Goal: Transaction & Acquisition: Download file/media

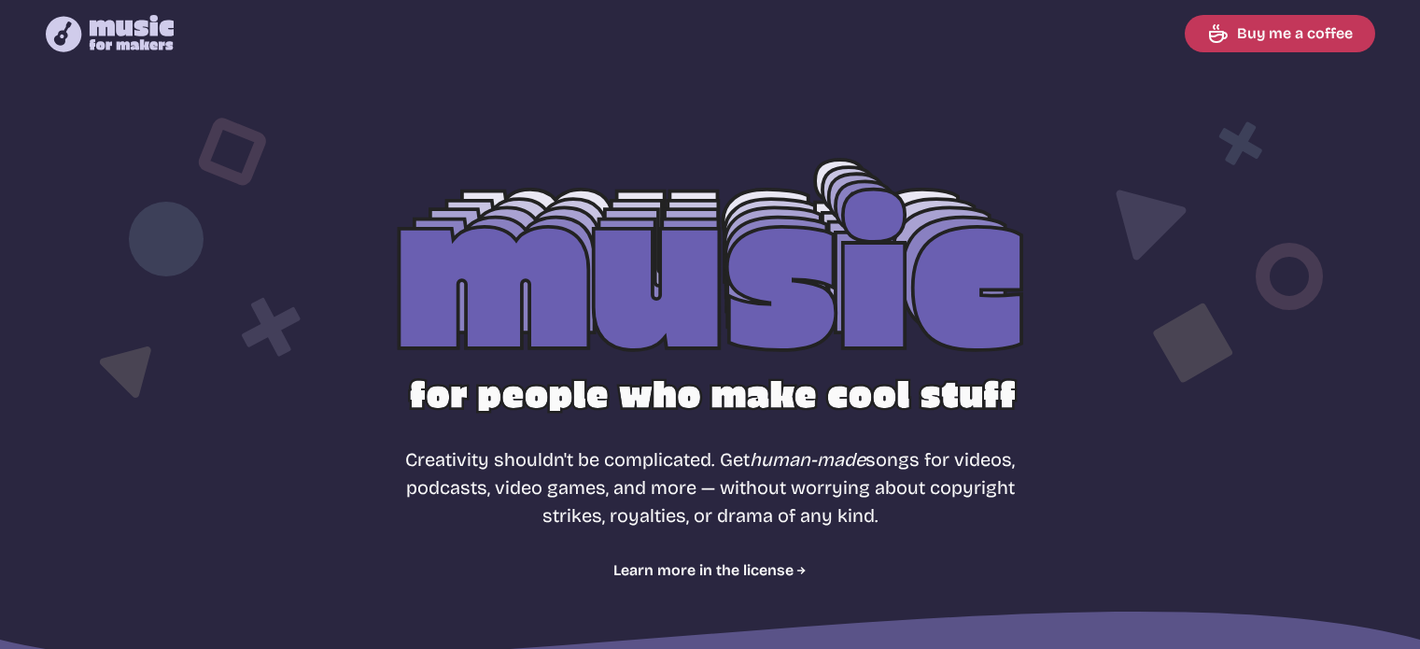
select select "most popular"
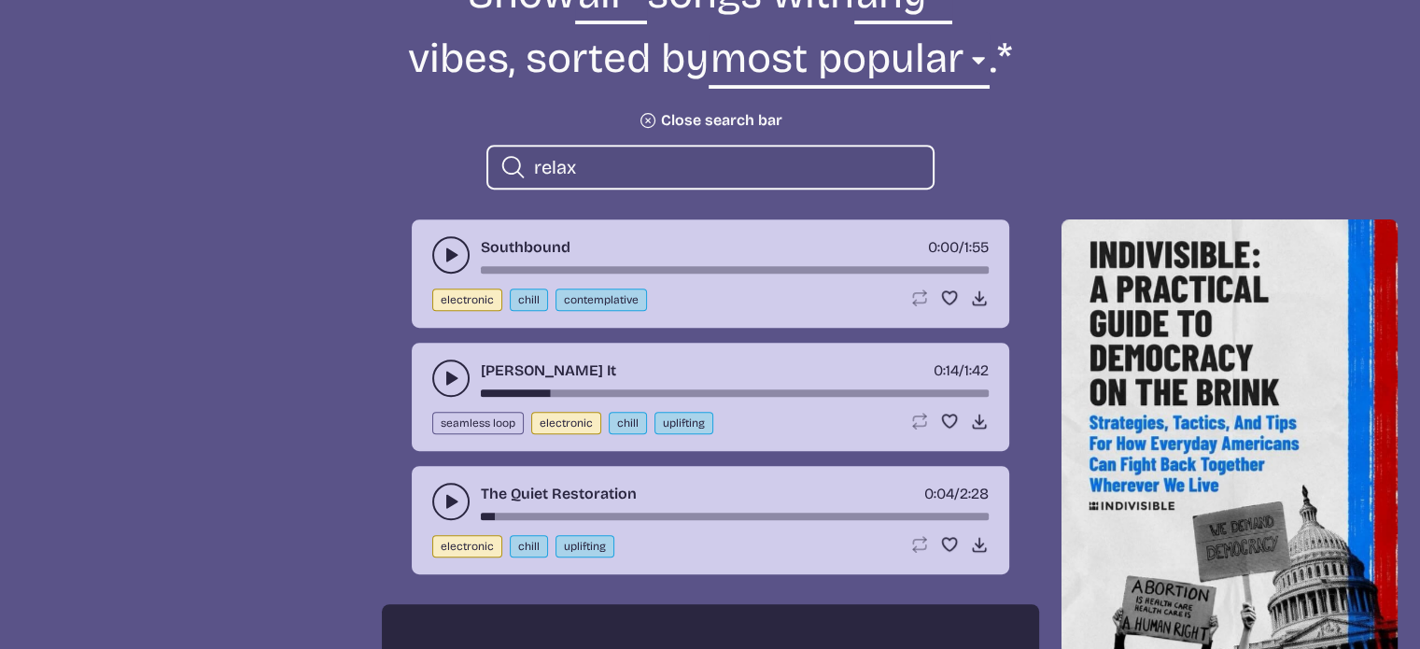
click at [591, 174] on input "relax" at bounding box center [726, 167] width 384 height 24
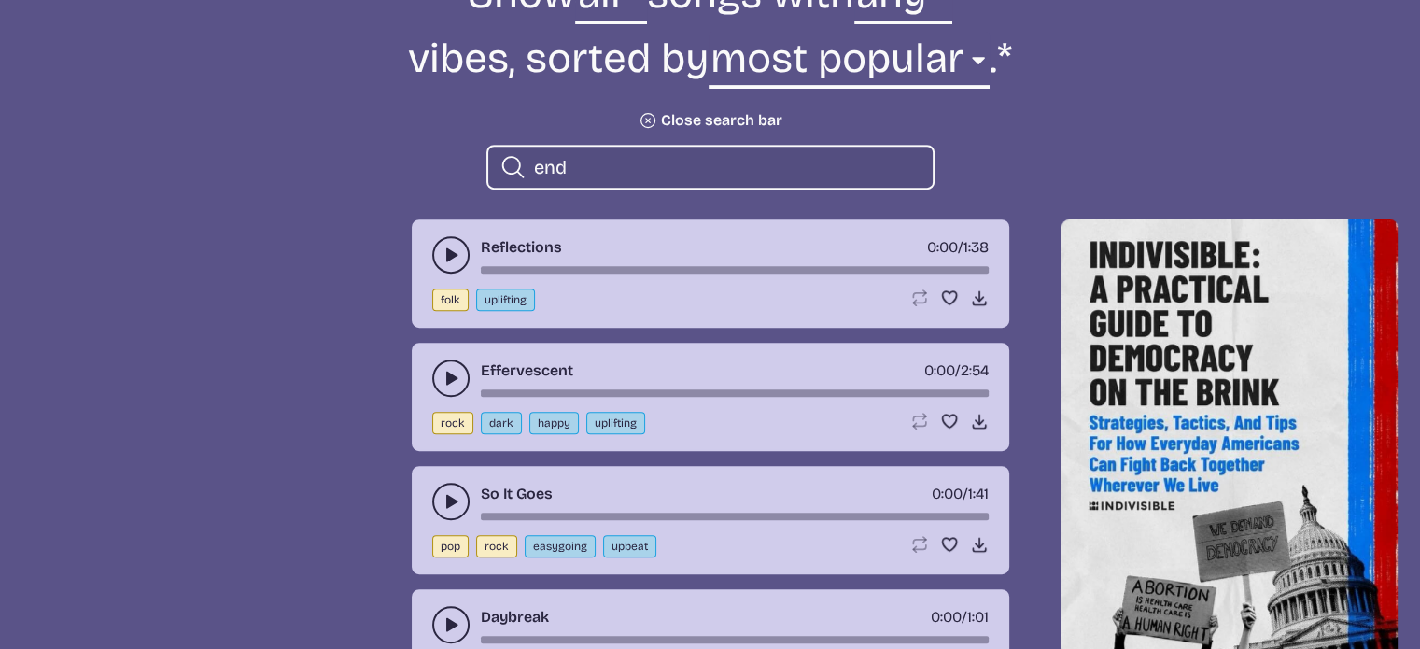
click at [454, 267] on button "play-pause toggle" at bounding box center [450, 254] width 37 height 37
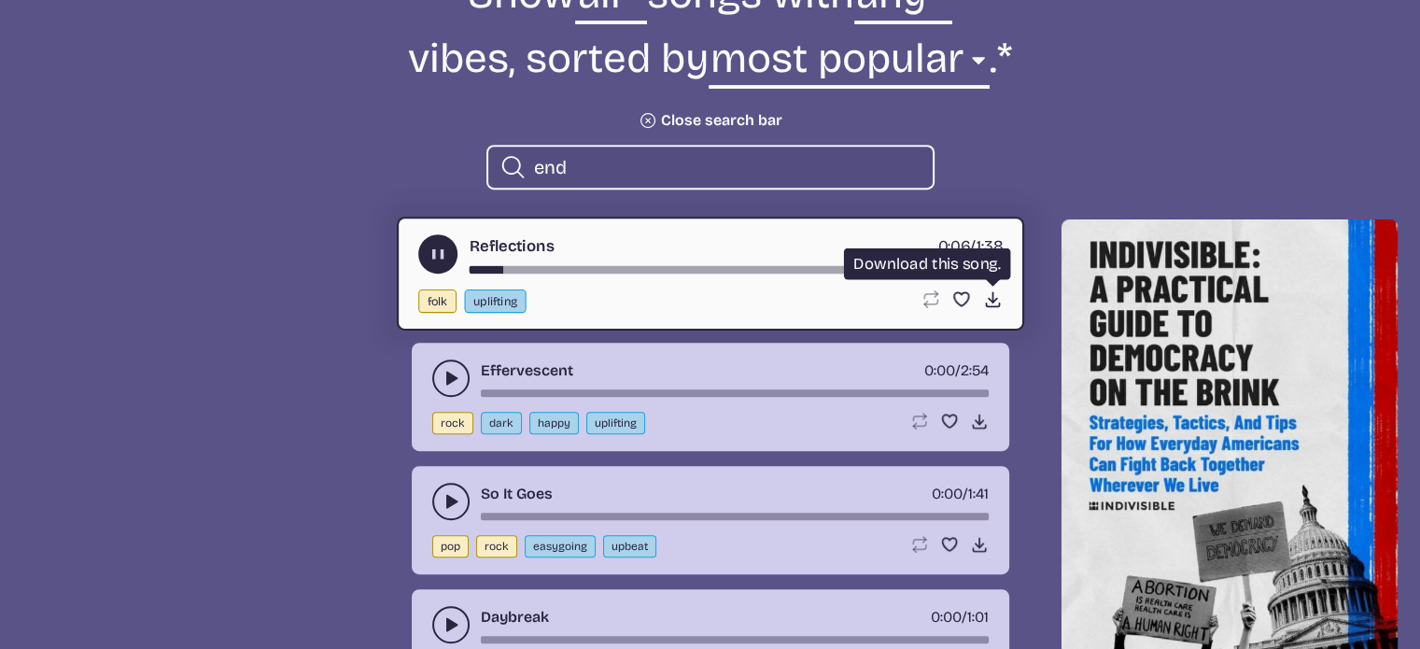
click at [992, 296] on icon "Download song" at bounding box center [992, 299] width 20 height 20
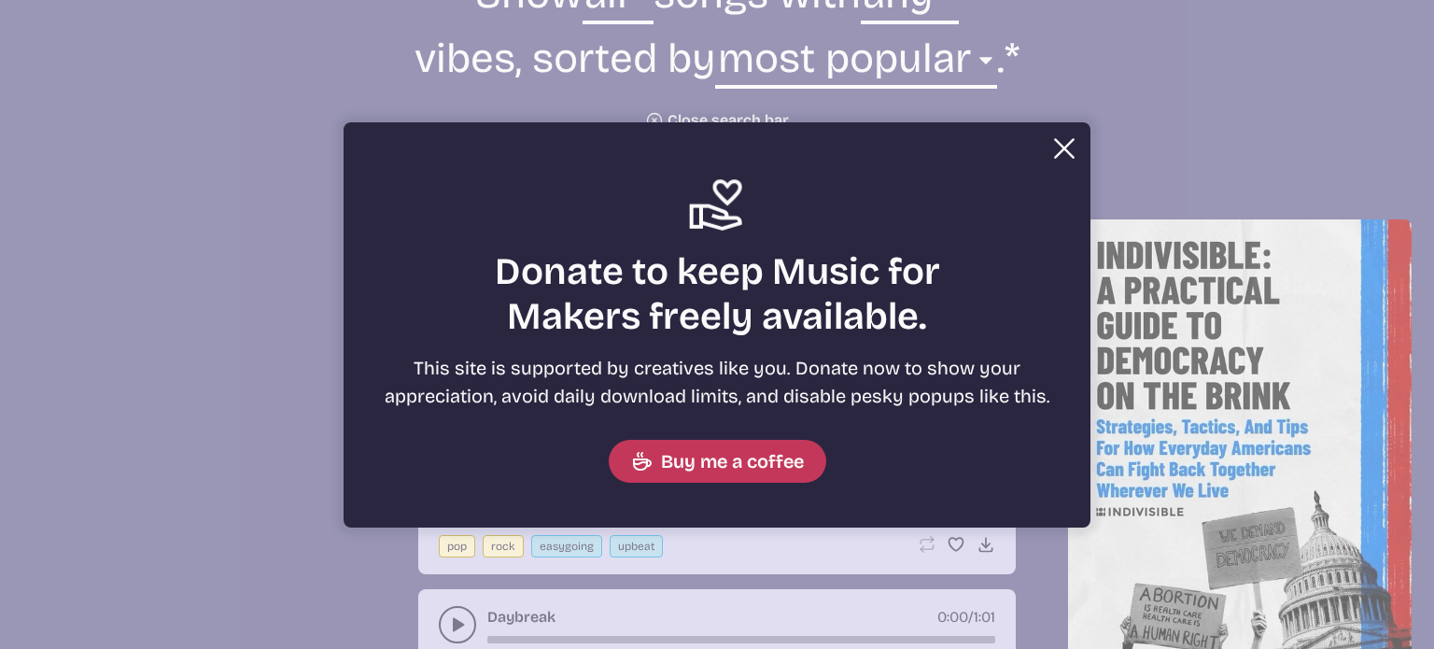
click at [1057, 150] on button "Close" at bounding box center [1064, 148] width 37 height 37
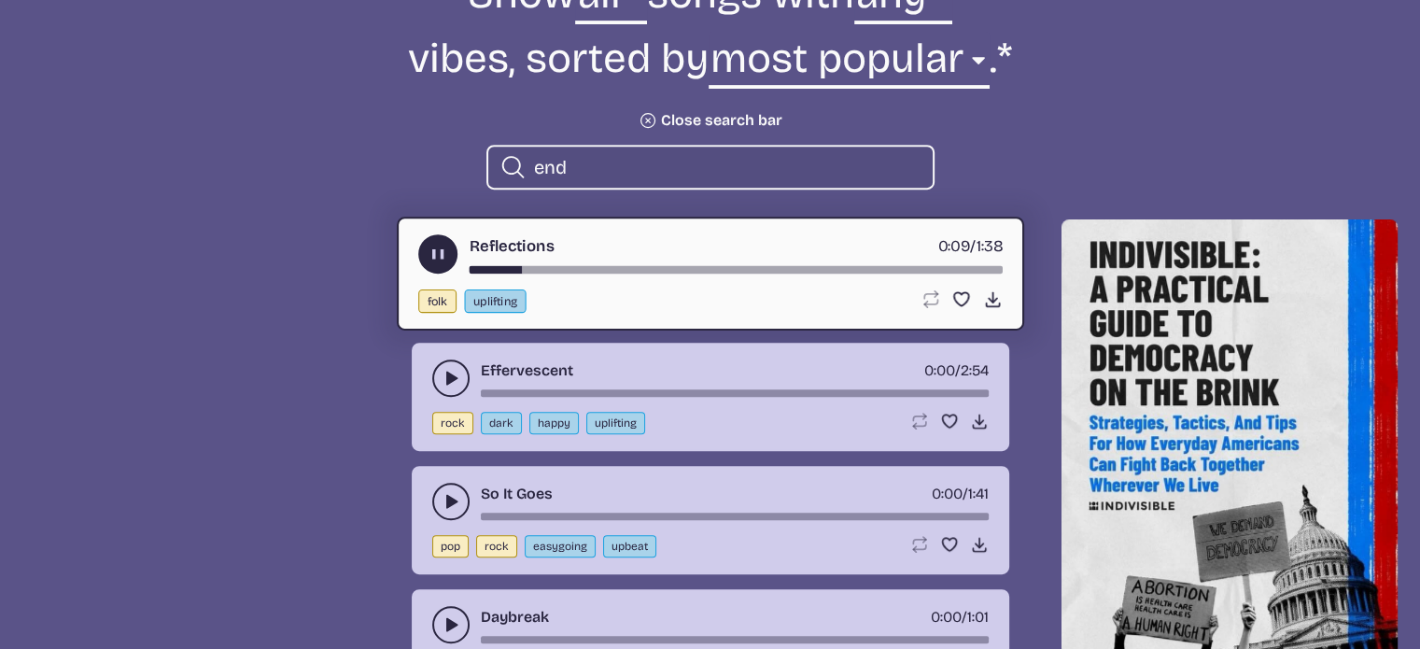
click at [560, 272] on div "song-time-bar" at bounding box center [735, 269] width 533 height 7
click at [703, 270] on div "song-time-bar" at bounding box center [735, 269] width 533 height 7
click at [444, 253] on use "play-pause toggle" at bounding box center [438, 255] width 20 height 20
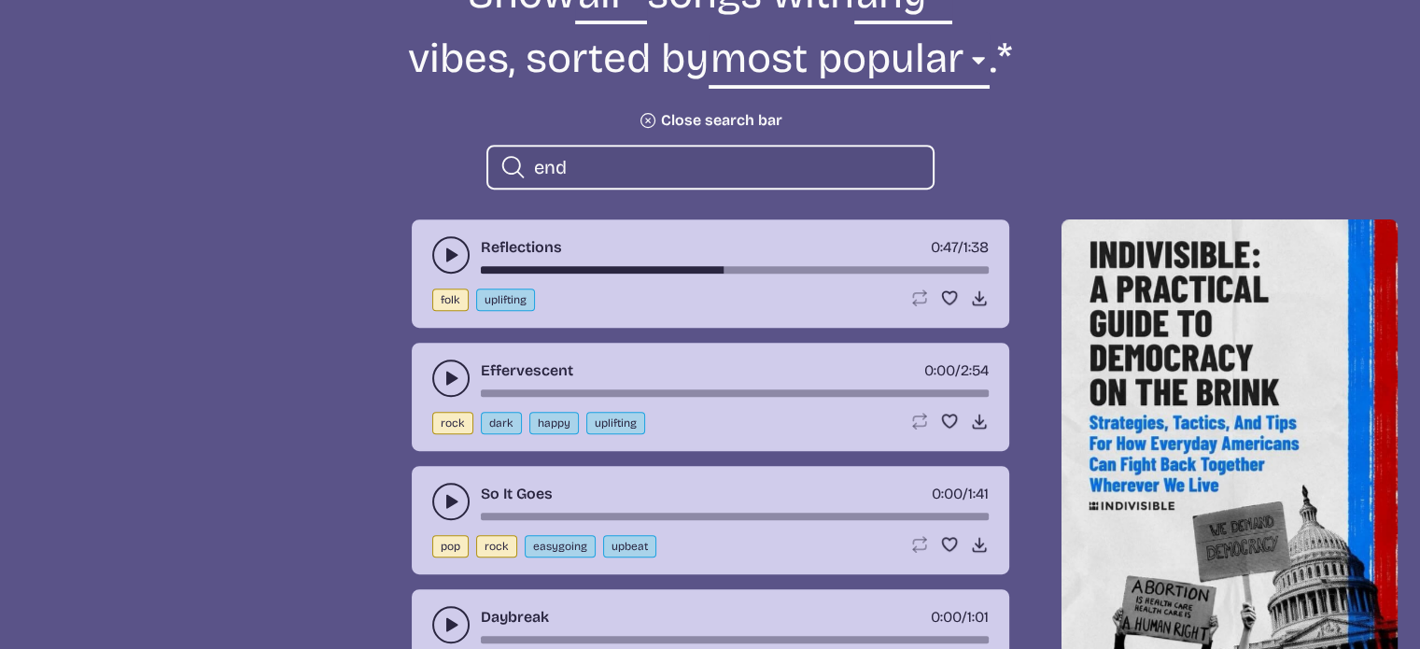
click at [441, 388] on button "play-pause toggle" at bounding box center [450, 378] width 37 height 37
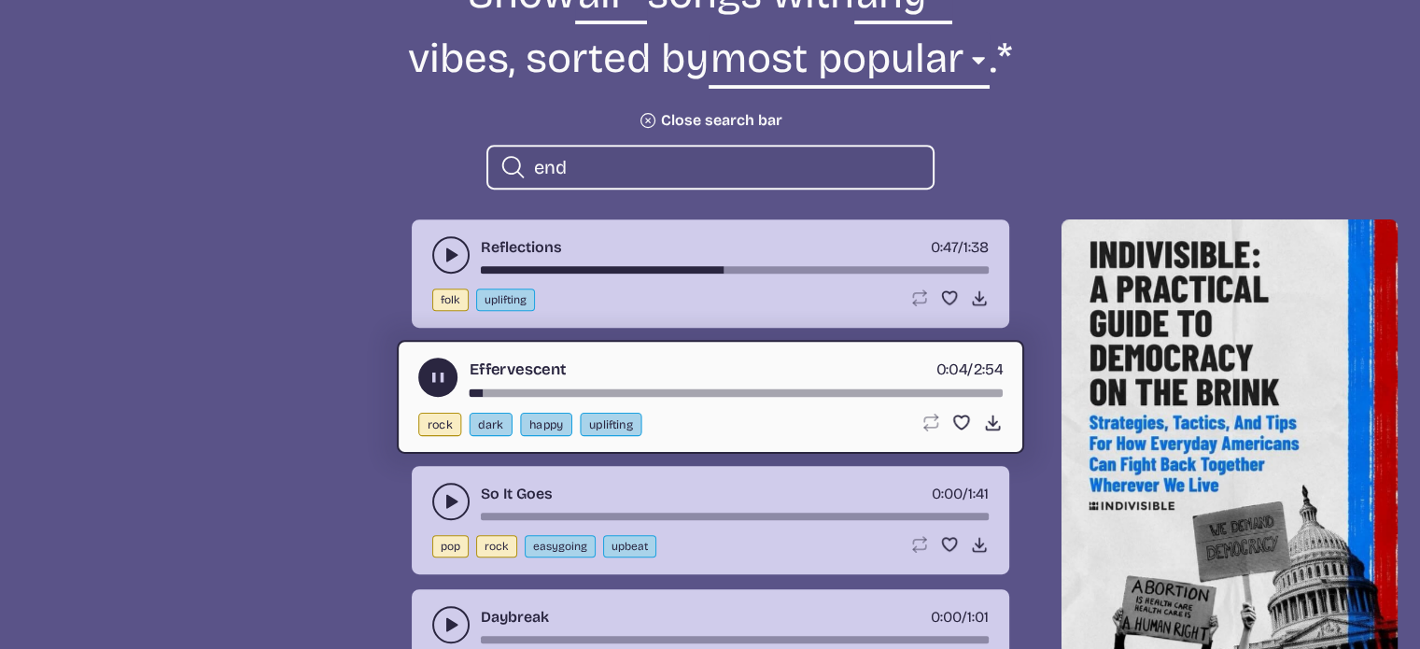
click at [456, 501] on icon "play-pause toggle" at bounding box center [451, 501] width 19 height 19
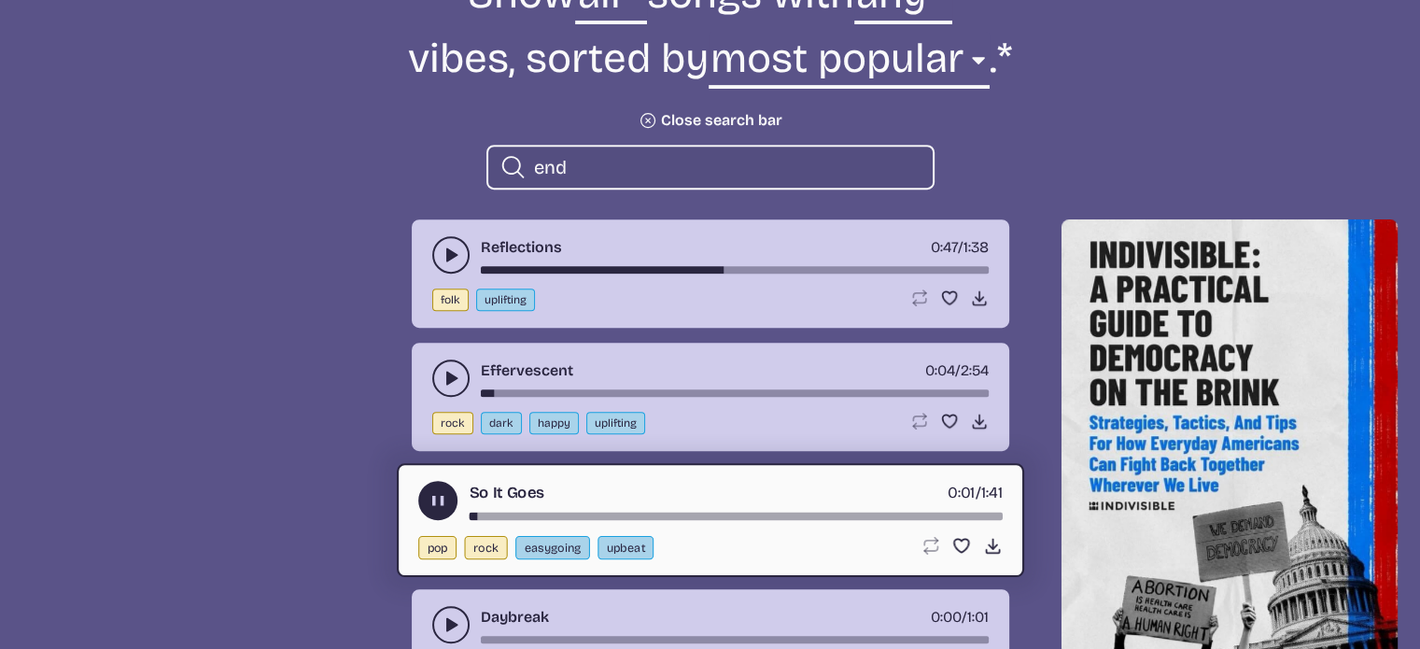
click at [448, 621] on use "play-pause toggle" at bounding box center [451, 624] width 19 height 19
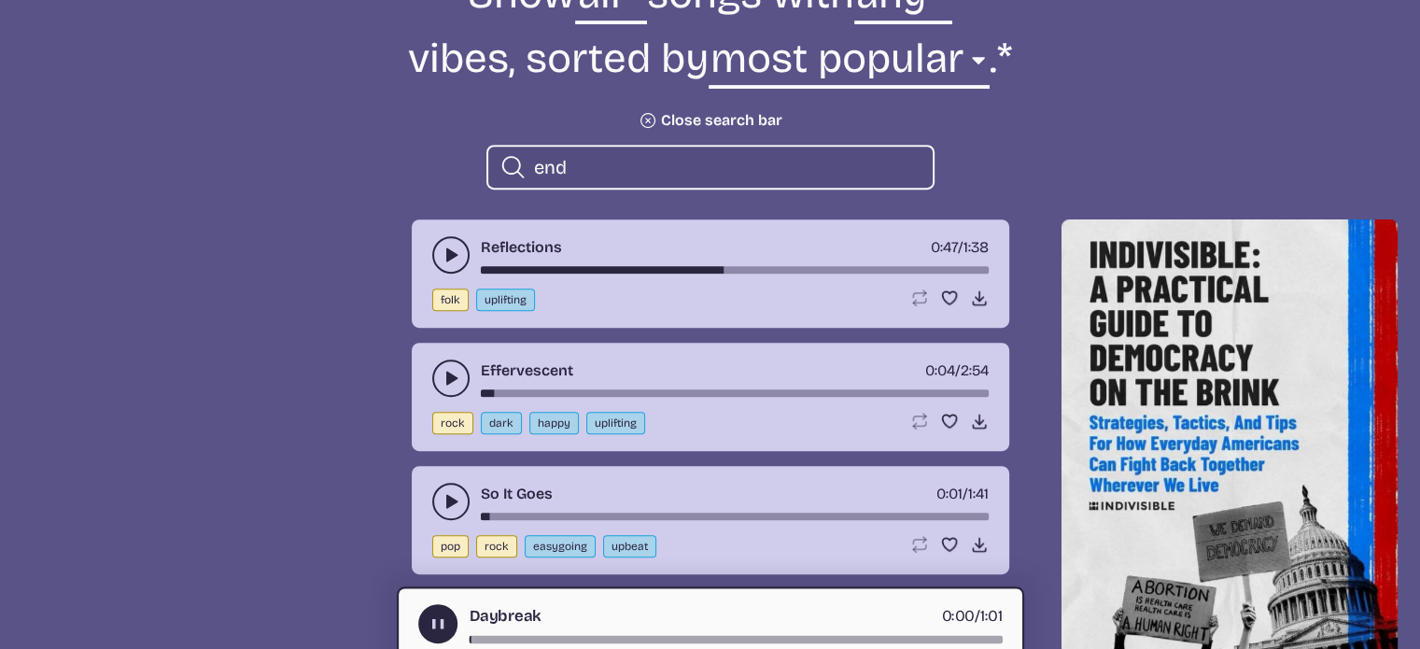
scroll to position [1027, 0]
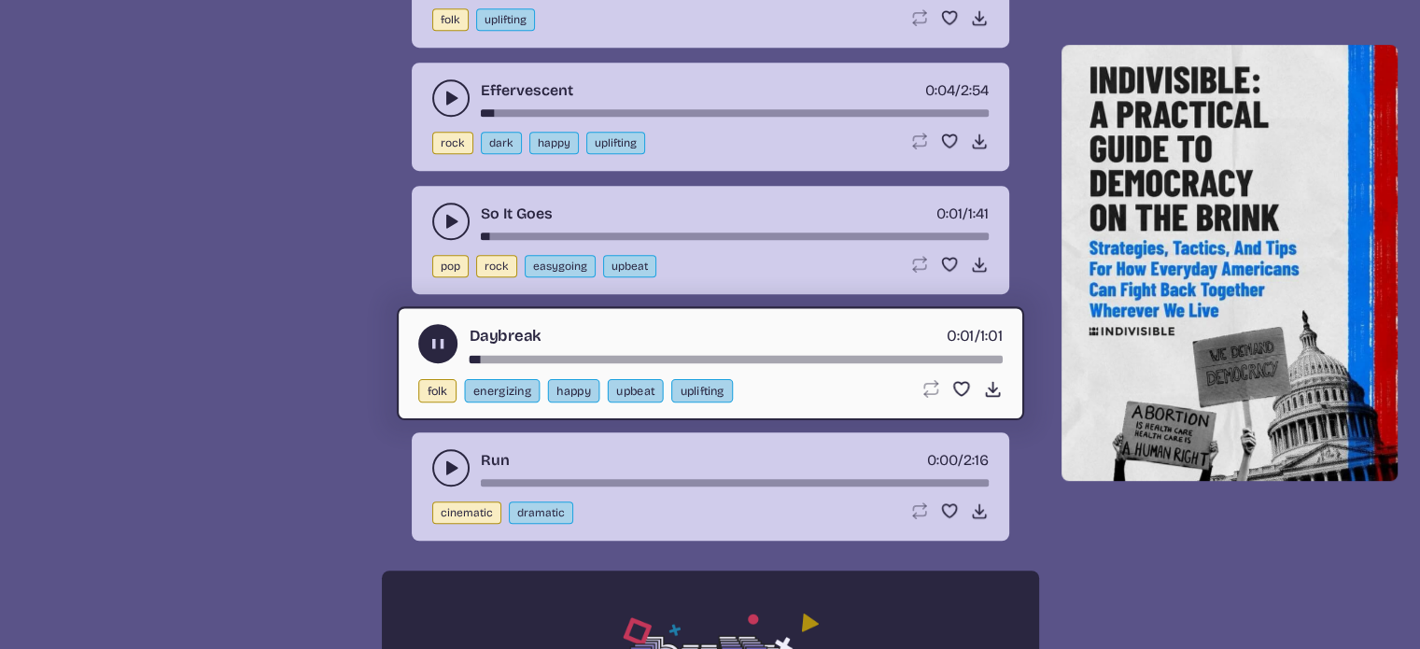
click at [448, 466] on use "play-pause toggle" at bounding box center [451, 467] width 19 height 19
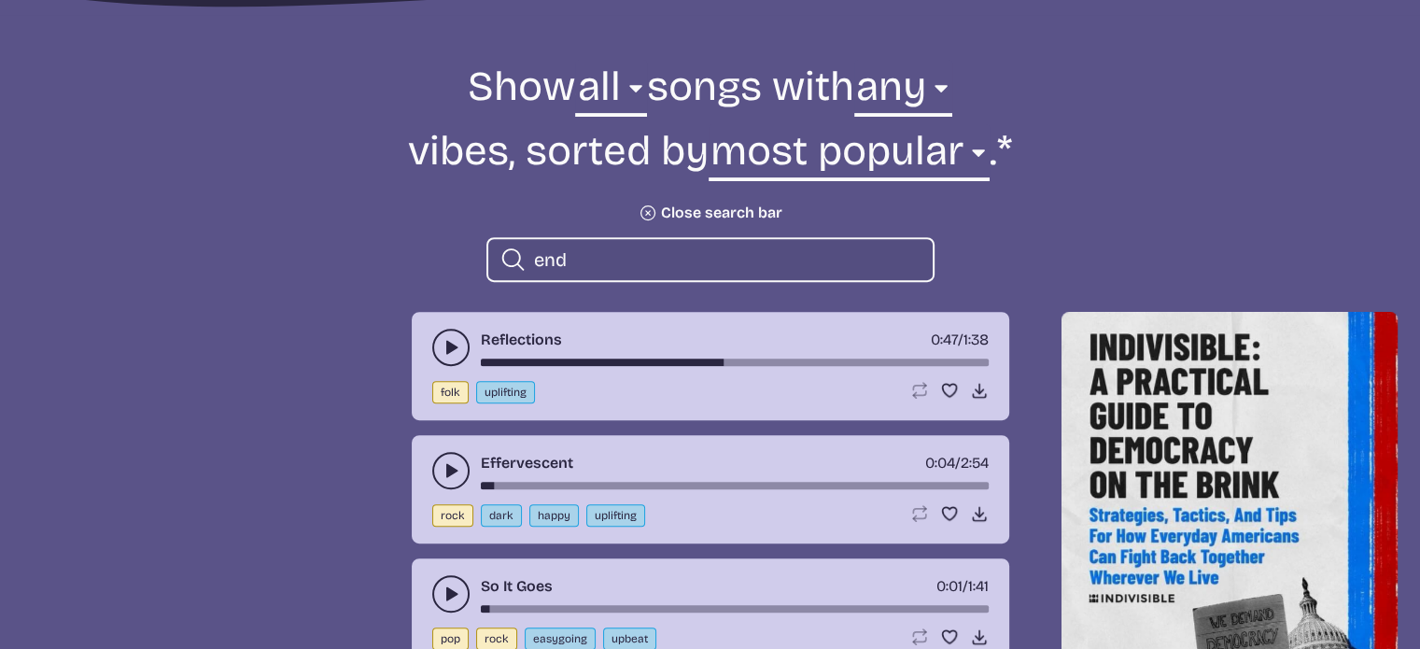
scroll to position [654, 0]
click at [579, 257] on input "end" at bounding box center [726, 260] width 384 height 24
type input "e"
click at [442, 470] on icon "play-pause toggle" at bounding box center [451, 471] width 19 height 19
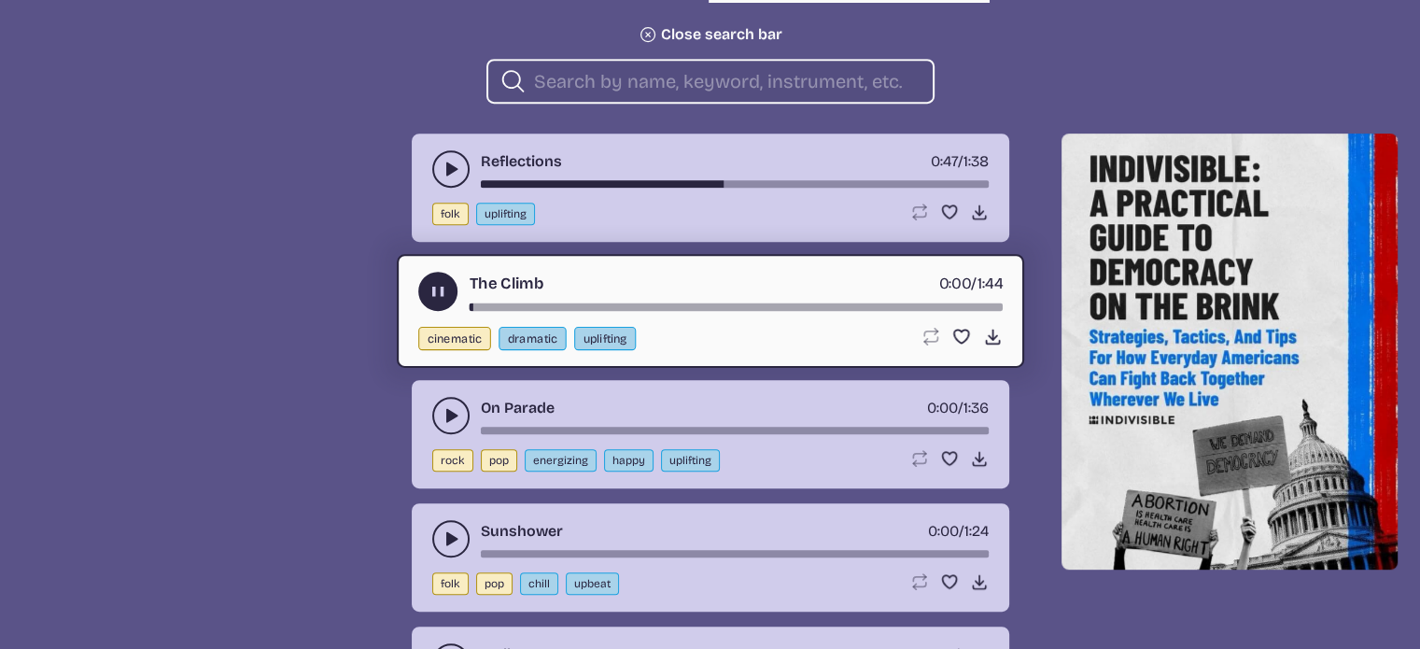
scroll to position [840, 0]
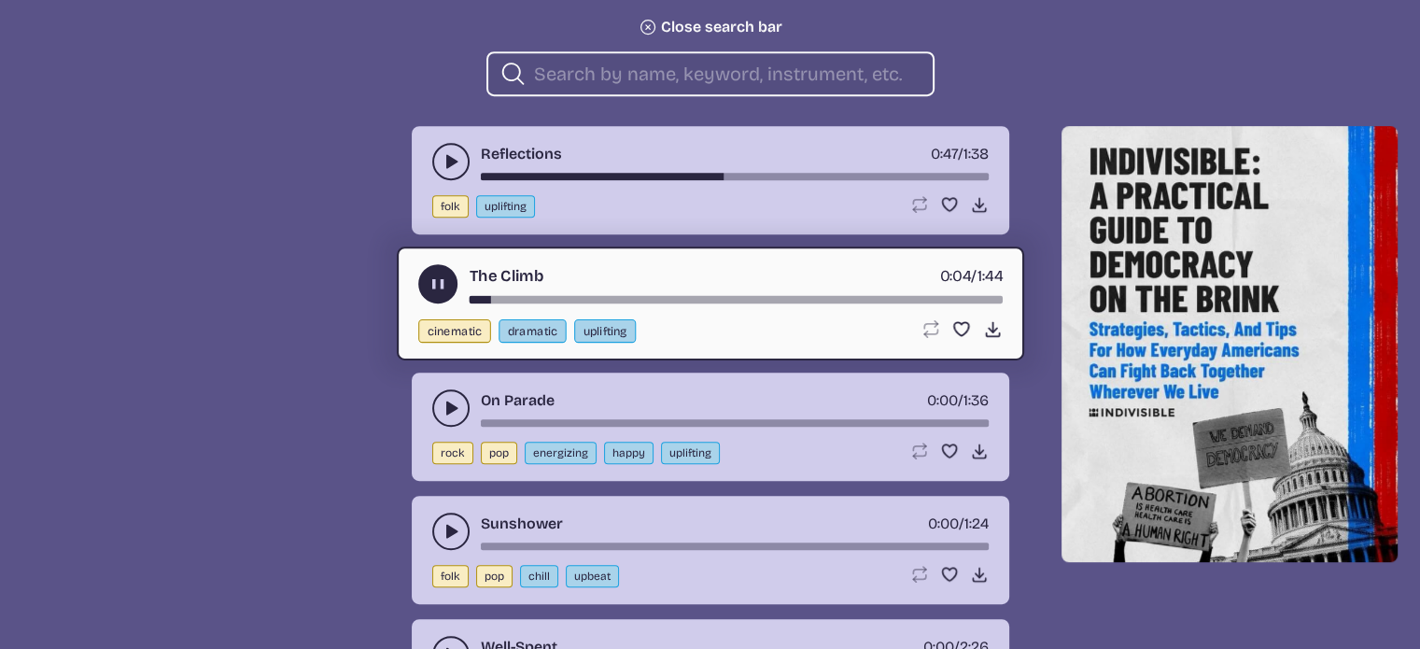
click at [450, 401] on icon "play-pause toggle" at bounding box center [451, 408] width 19 height 19
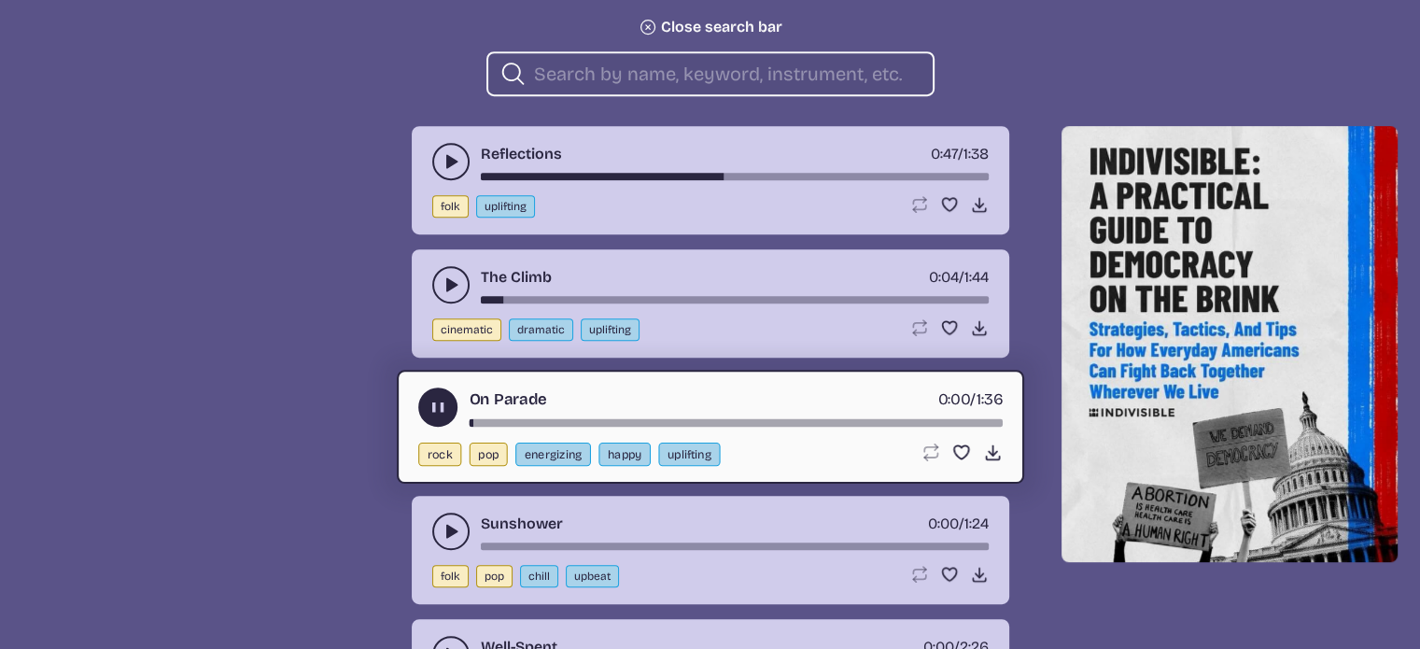
click at [452, 536] on icon "play-pause toggle" at bounding box center [451, 531] width 19 height 19
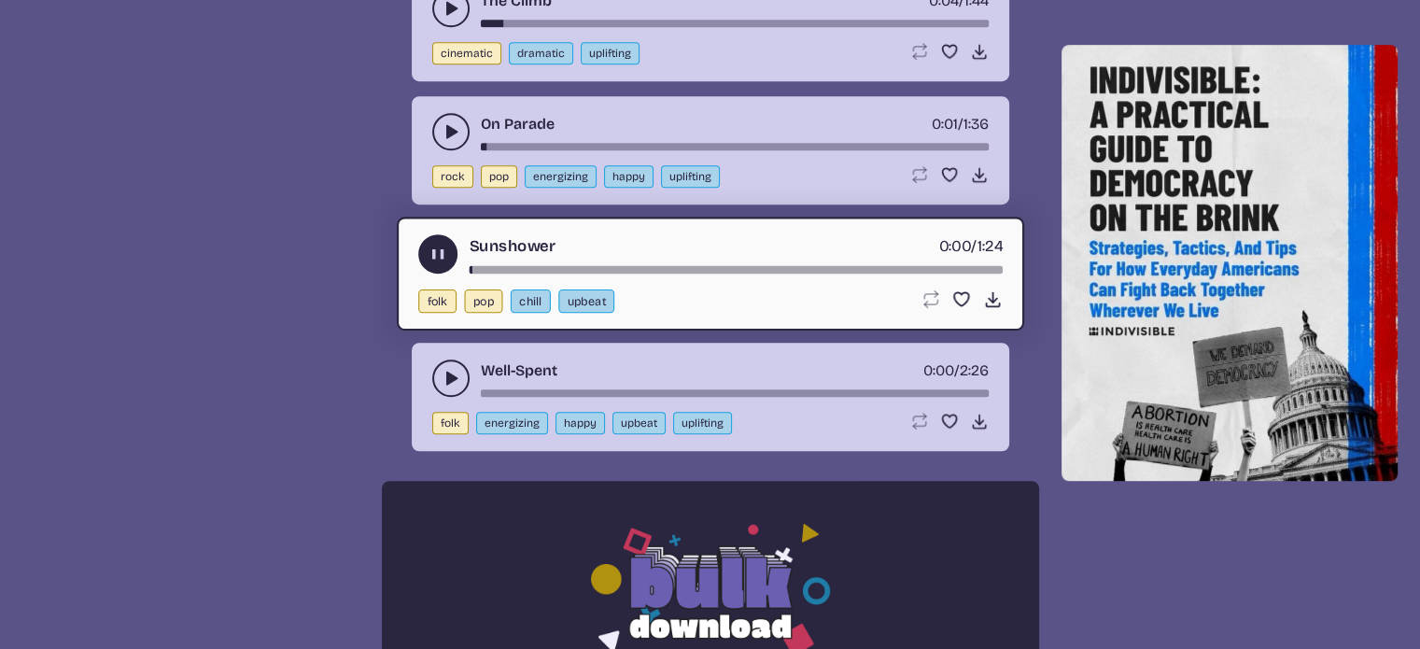
scroll to position [1121, 0]
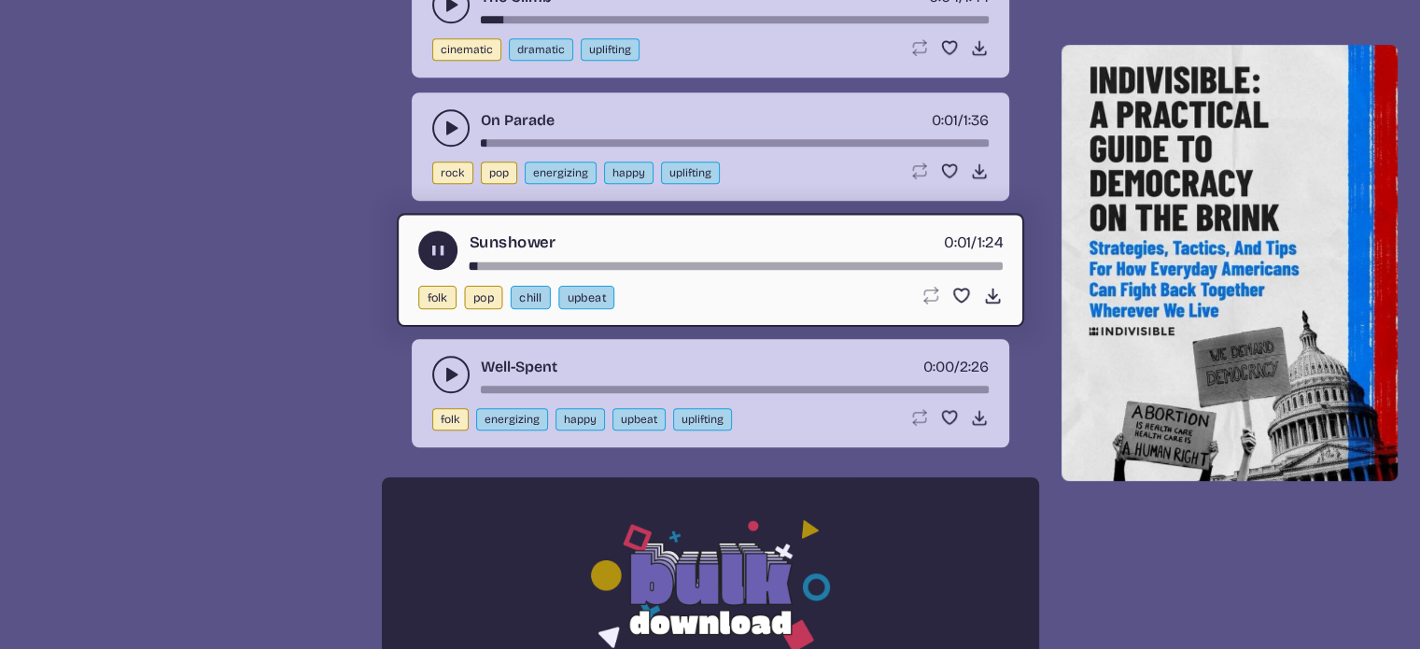
click at [447, 380] on button "play-pause toggle" at bounding box center [450, 374] width 37 height 37
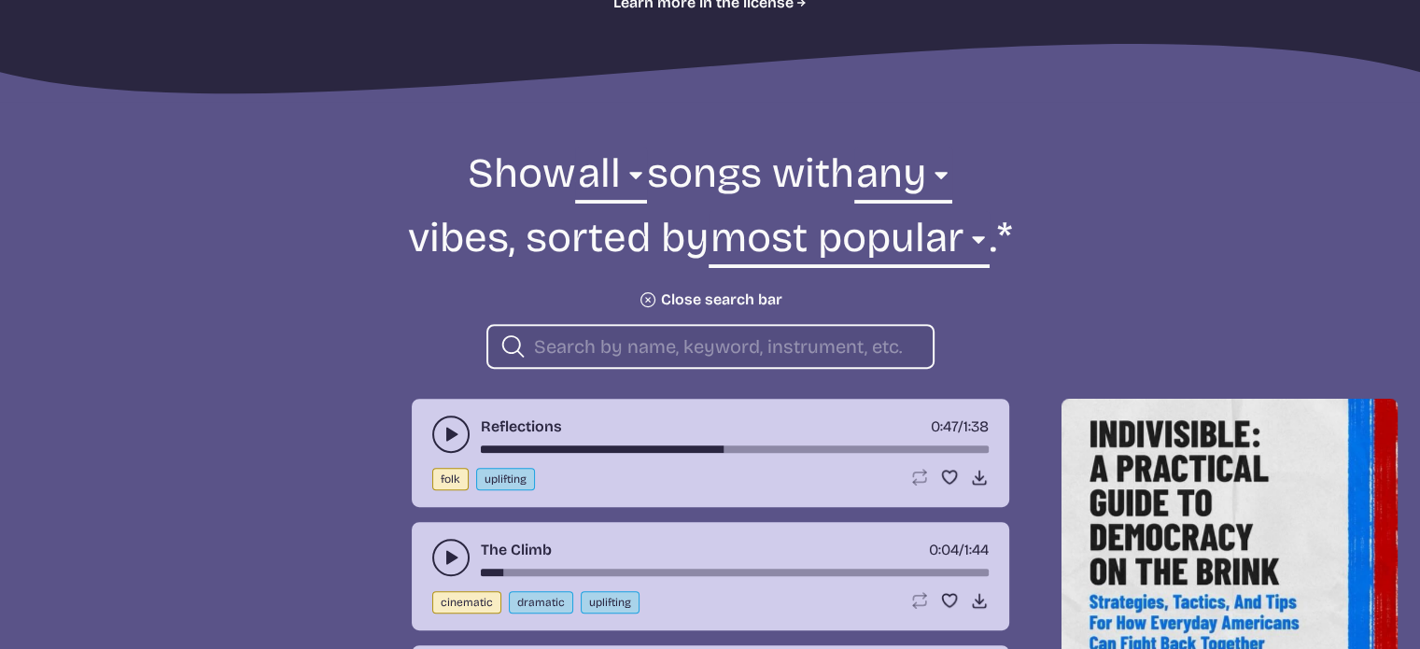
scroll to position [560, 0]
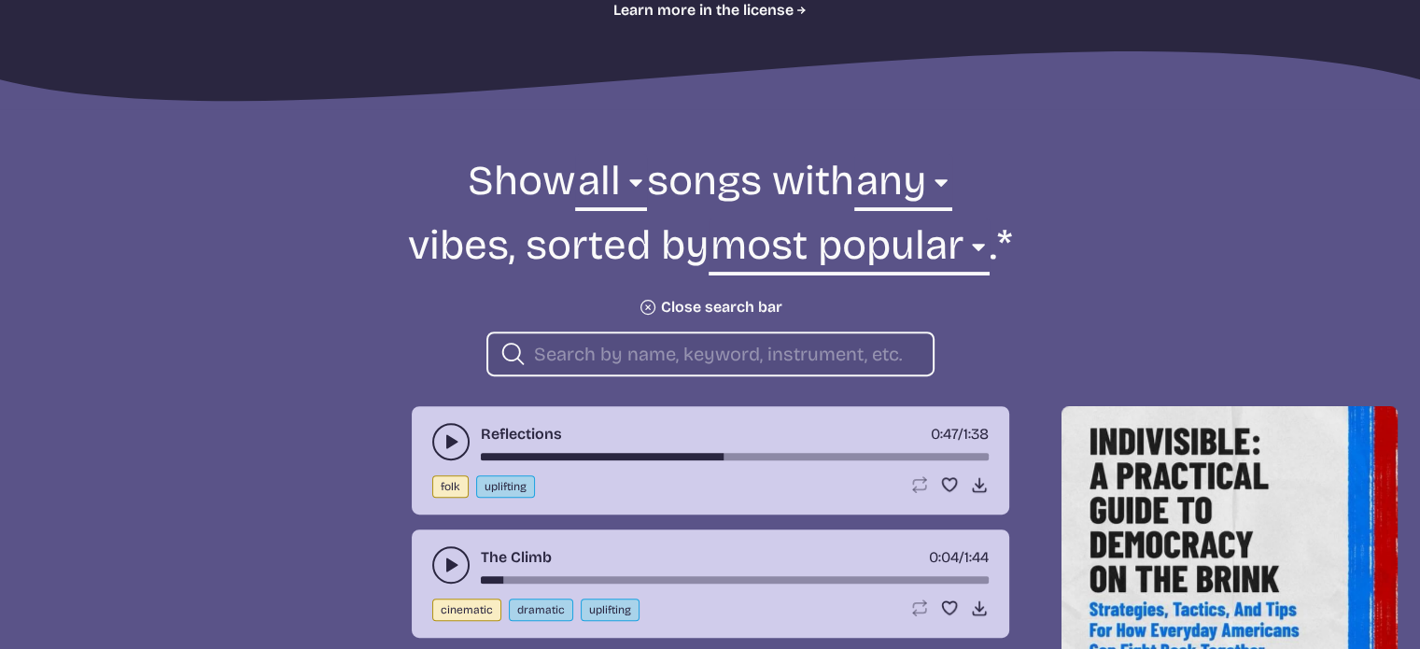
click at [650, 303] on icon "Plus icon" at bounding box center [647, 307] width 26 height 26
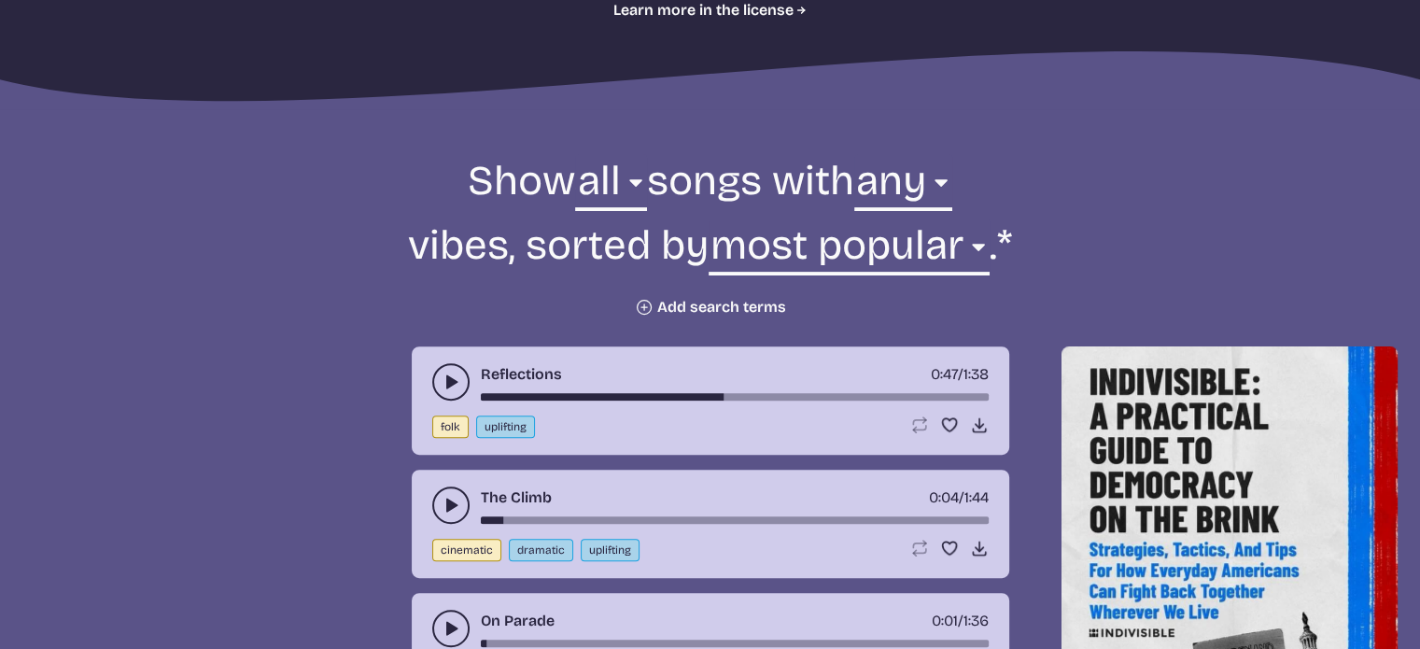
click at [647, 311] on icon "Plus icon" at bounding box center [644, 307] width 19 height 19
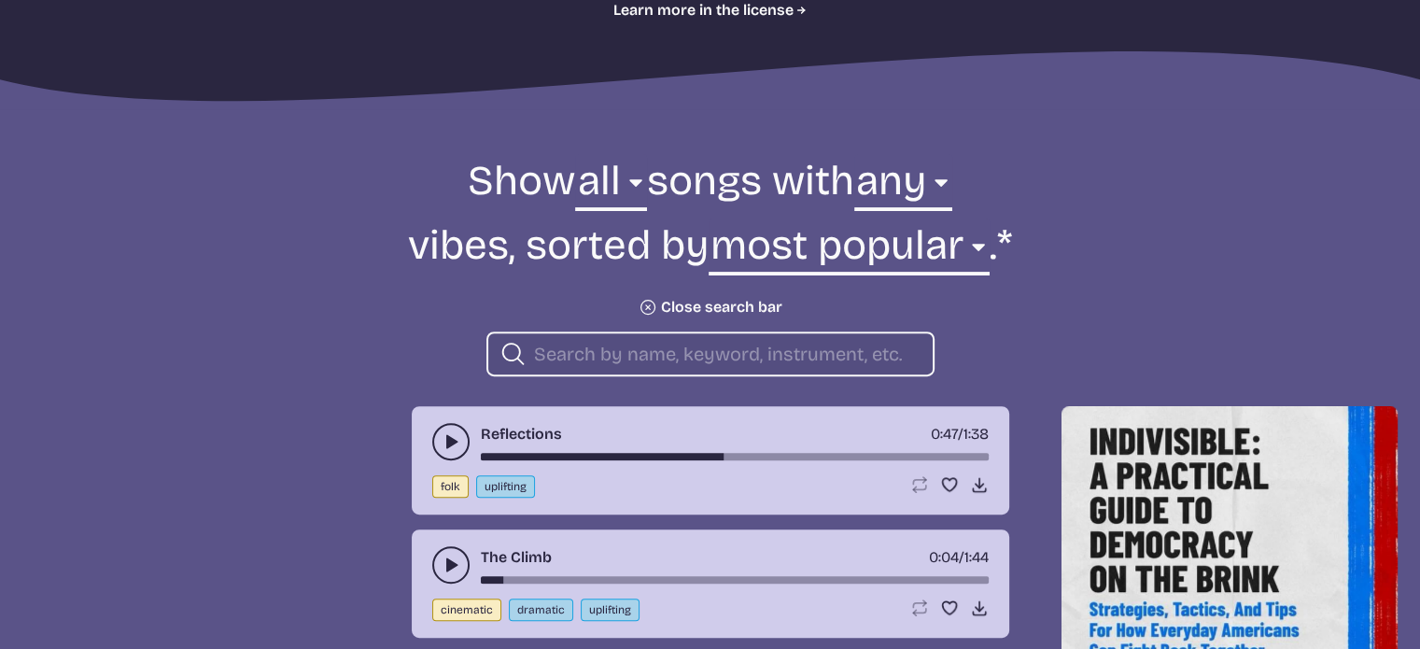
click at [609, 352] on input "search" at bounding box center [726, 354] width 384 height 24
type input "r"
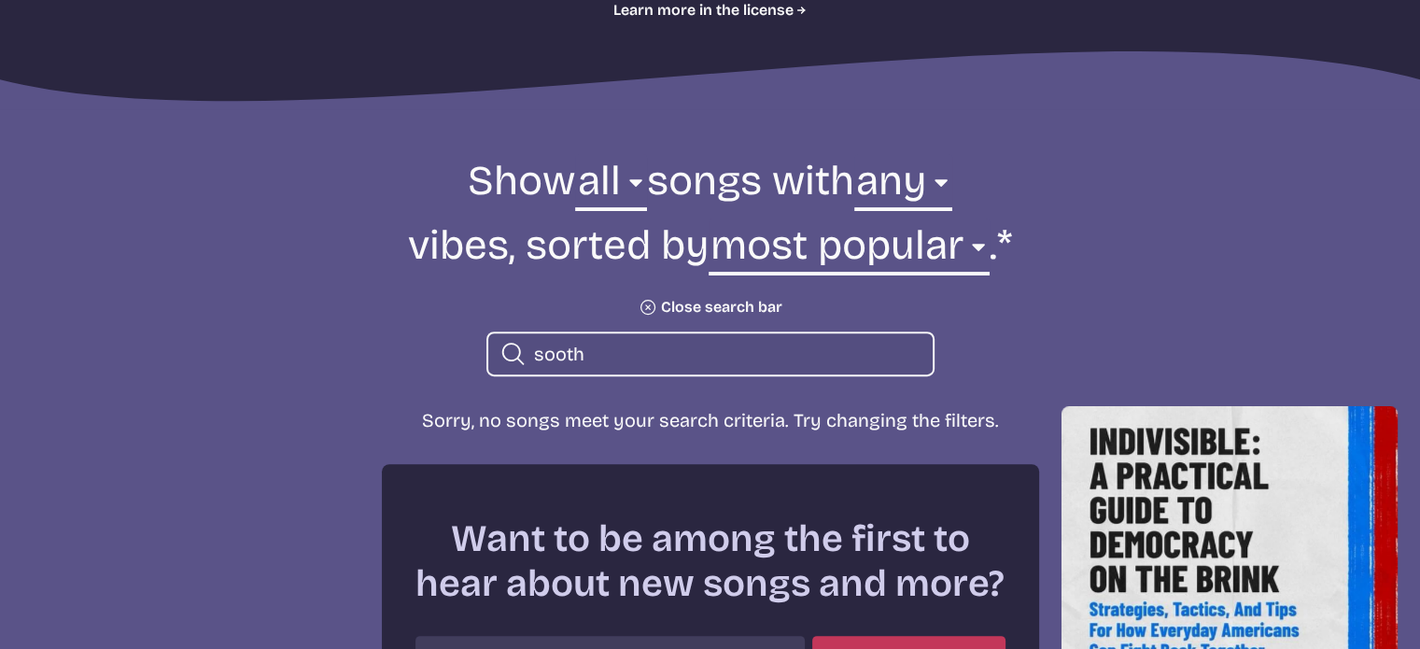
type input "sooth"
